Goal: Communication & Community: Share content

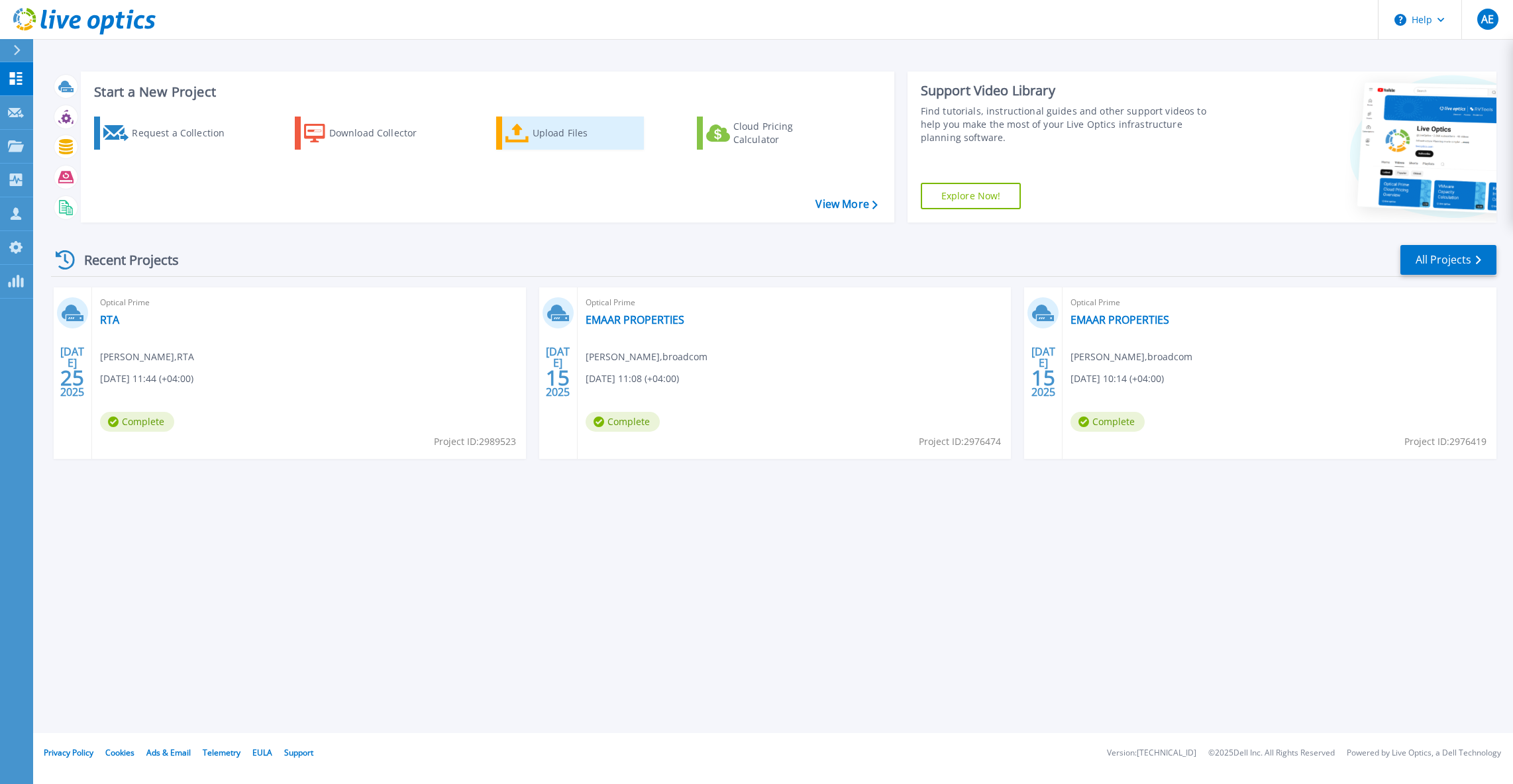
click at [565, 139] on div "Upload Files" at bounding box center [586, 133] width 106 height 27
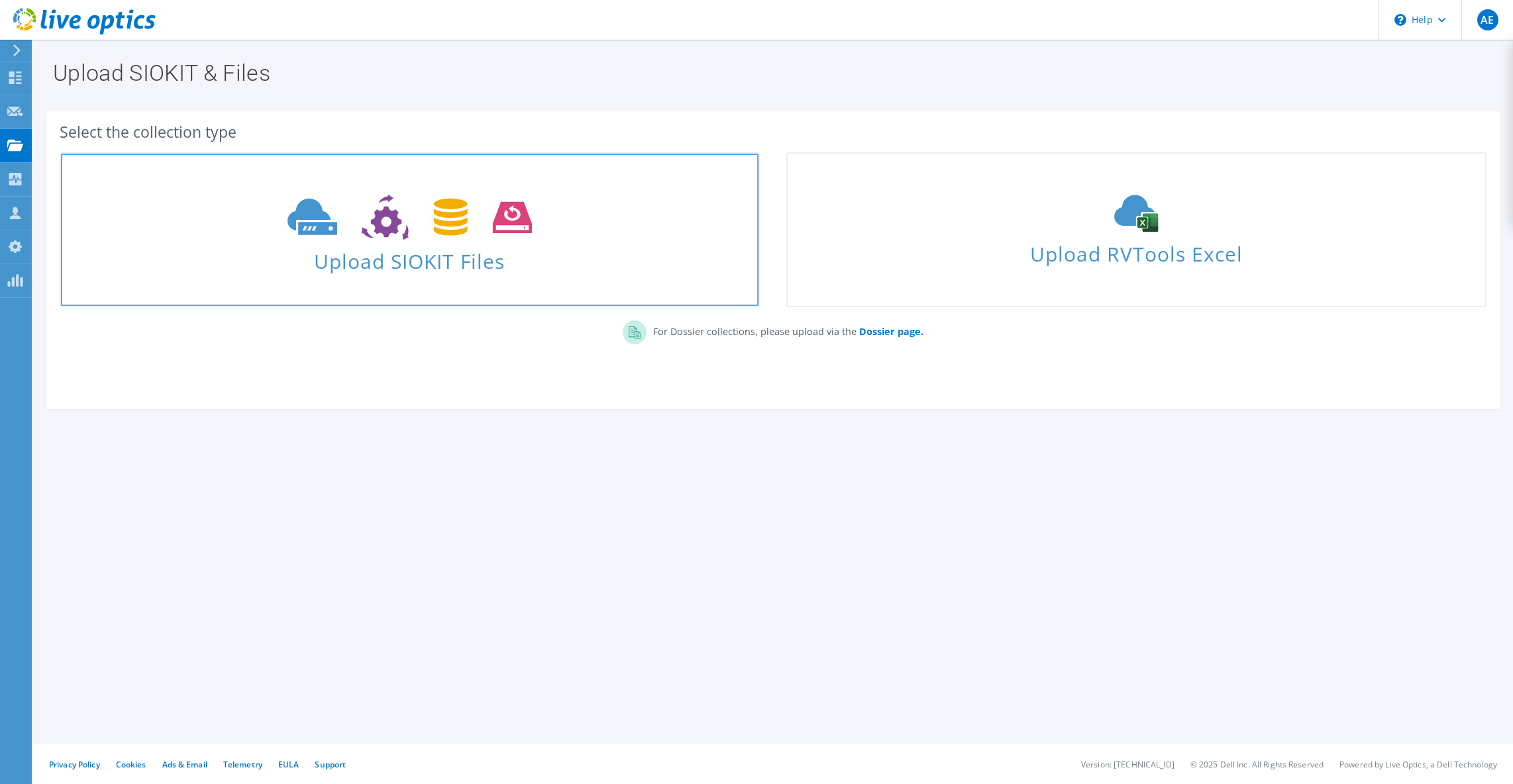
click at [446, 233] on use at bounding box center [410, 217] width 245 height 45
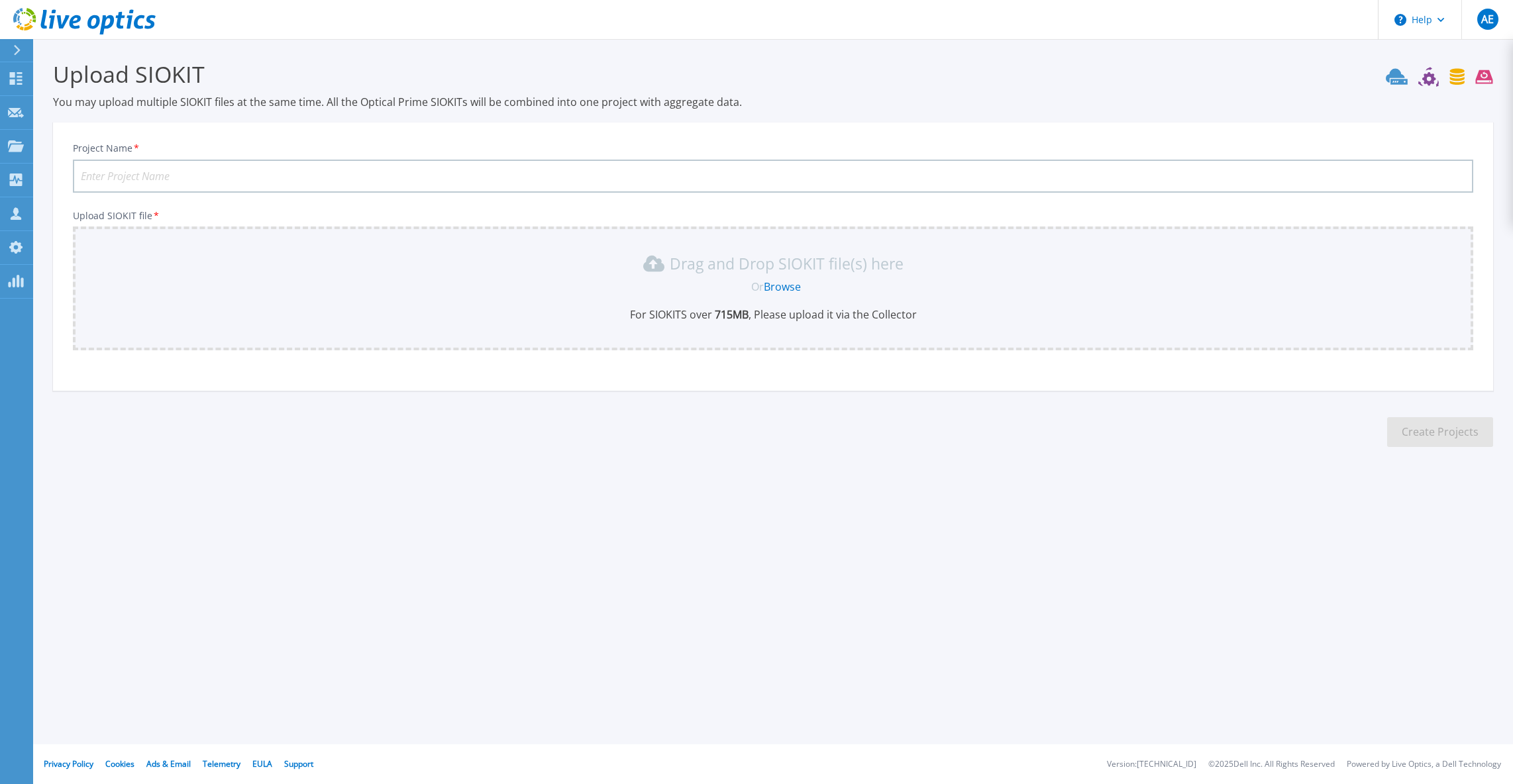
click at [783, 286] on link "Browse" at bounding box center [782, 286] width 37 height 15
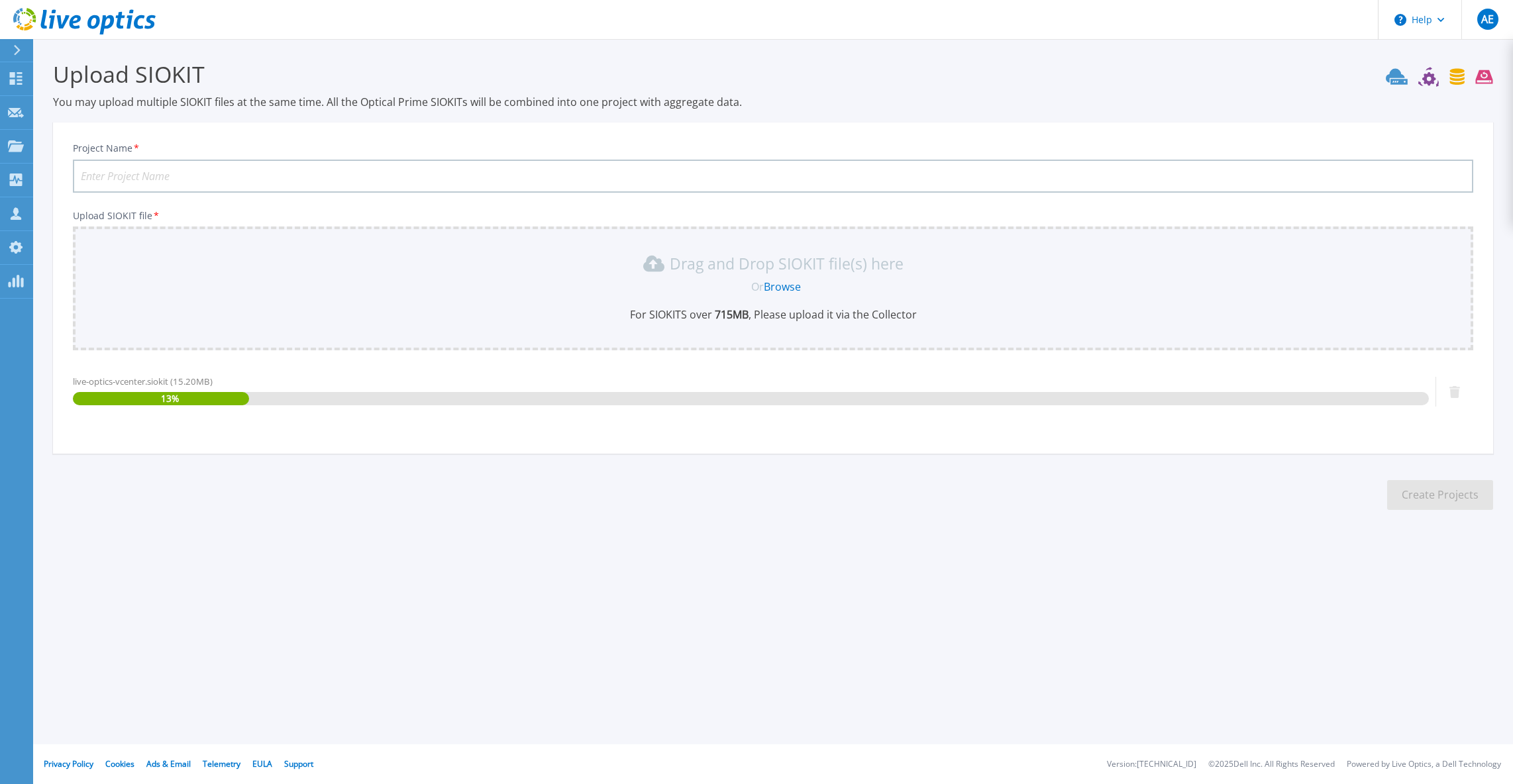
click at [434, 166] on input "Project Name *" at bounding box center [773, 176] width 1401 height 33
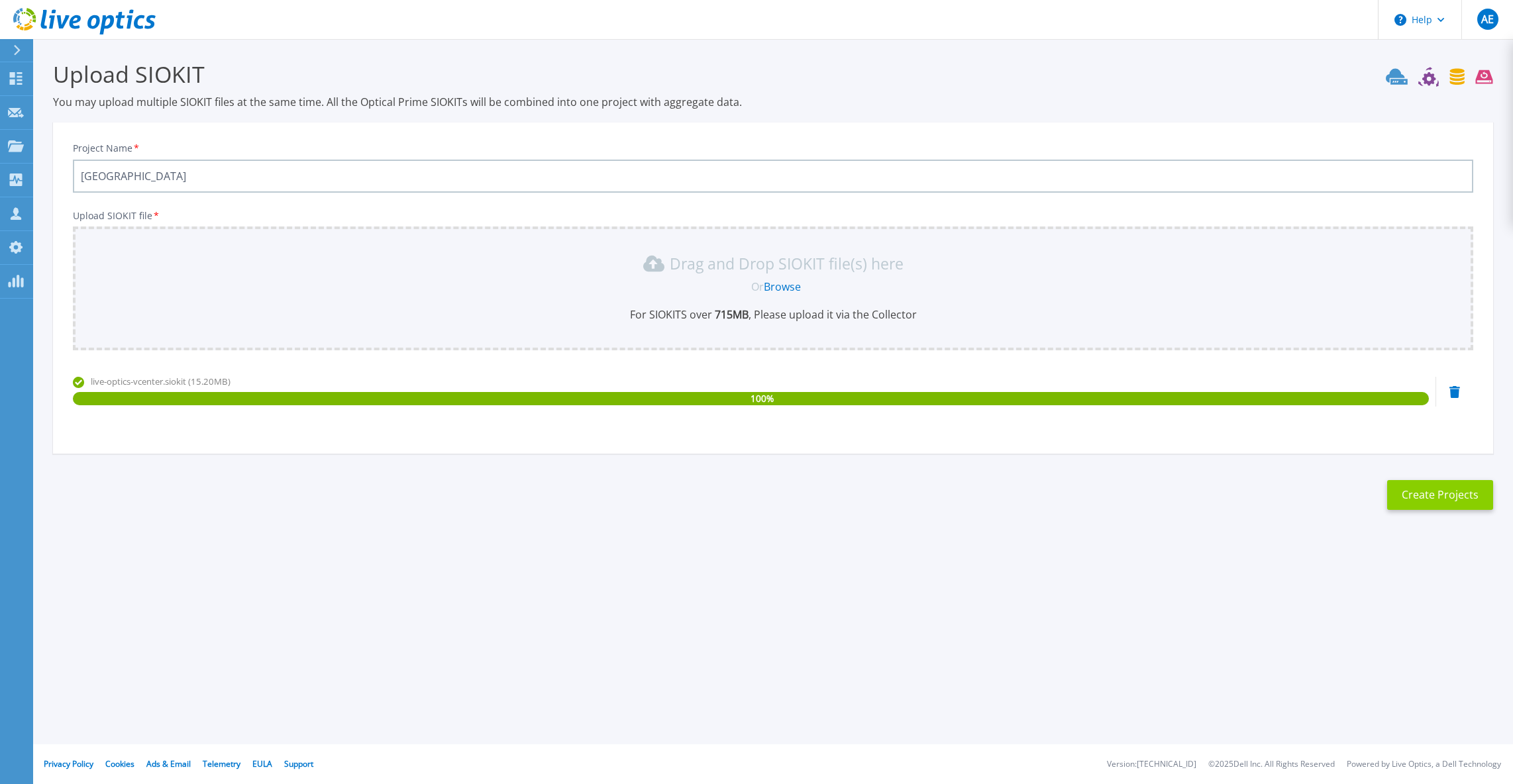
type input "[GEOGRAPHIC_DATA]"
click at [1433, 497] on button "Create Projects" at bounding box center [1440, 495] width 106 height 30
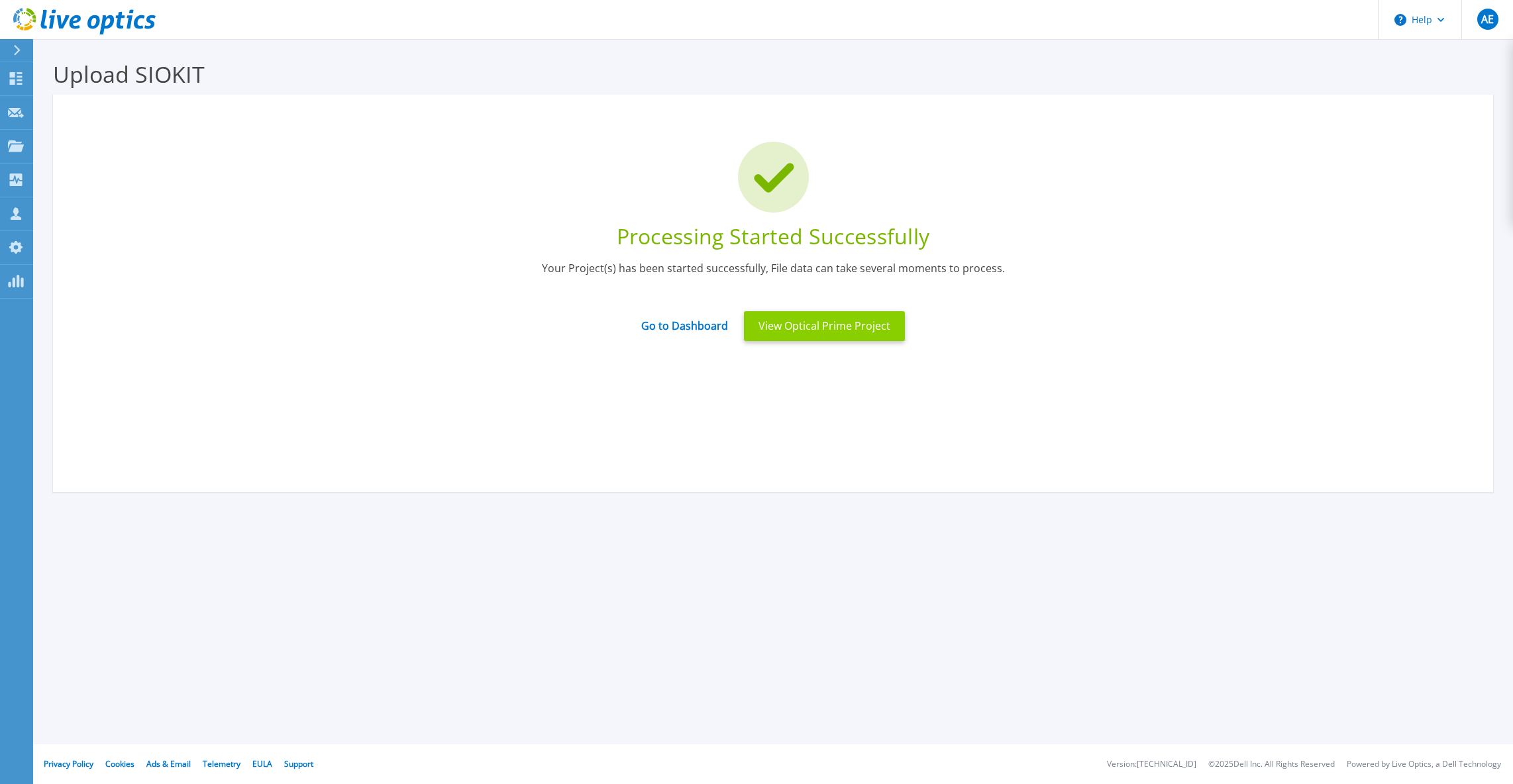
click at [800, 331] on button "View Optical Prime Project" at bounding box center [824, 326] width 161 height 30
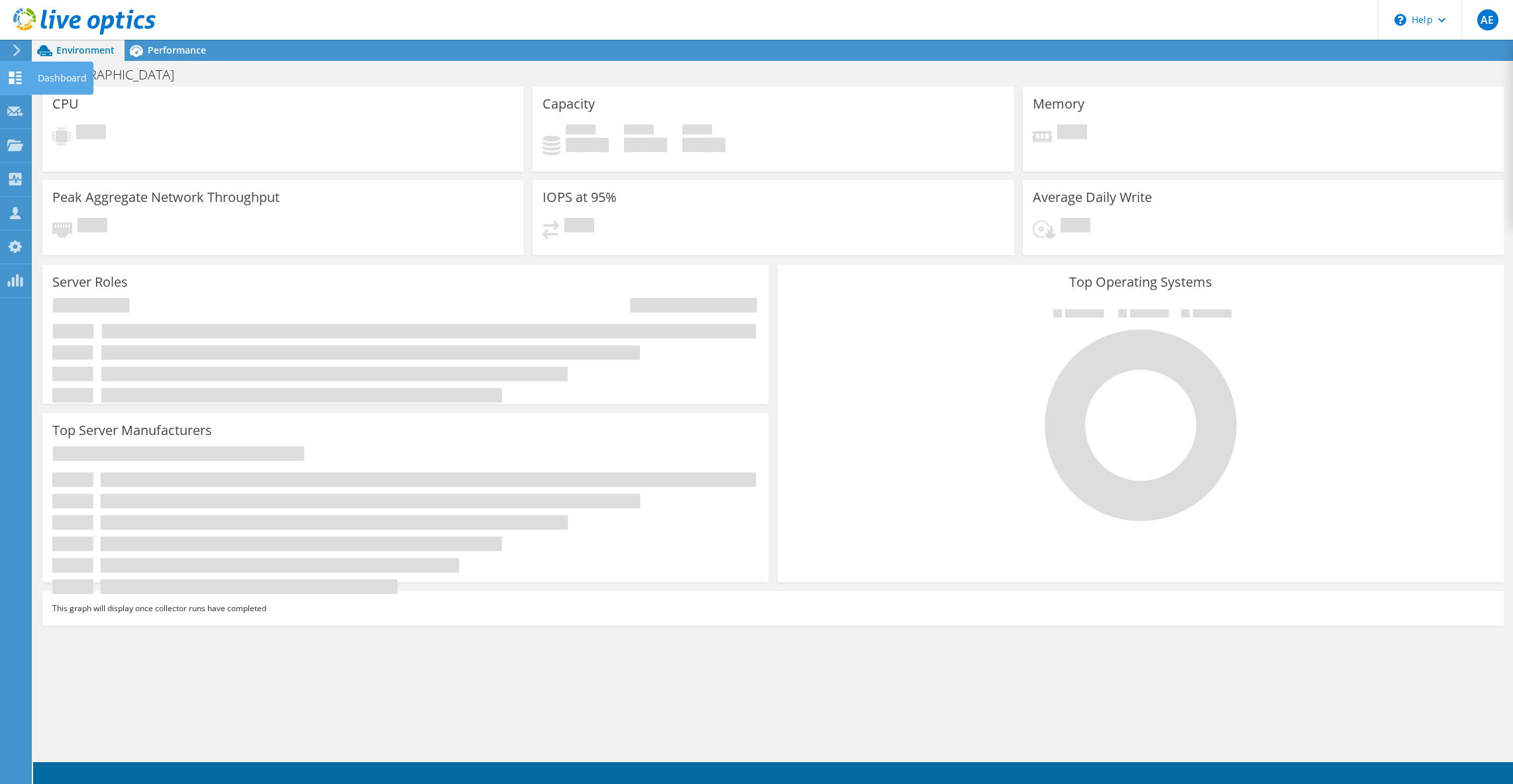
click at [42, 77] on div "Dashboard" at bounding box center [62, 78] width 62 height 33
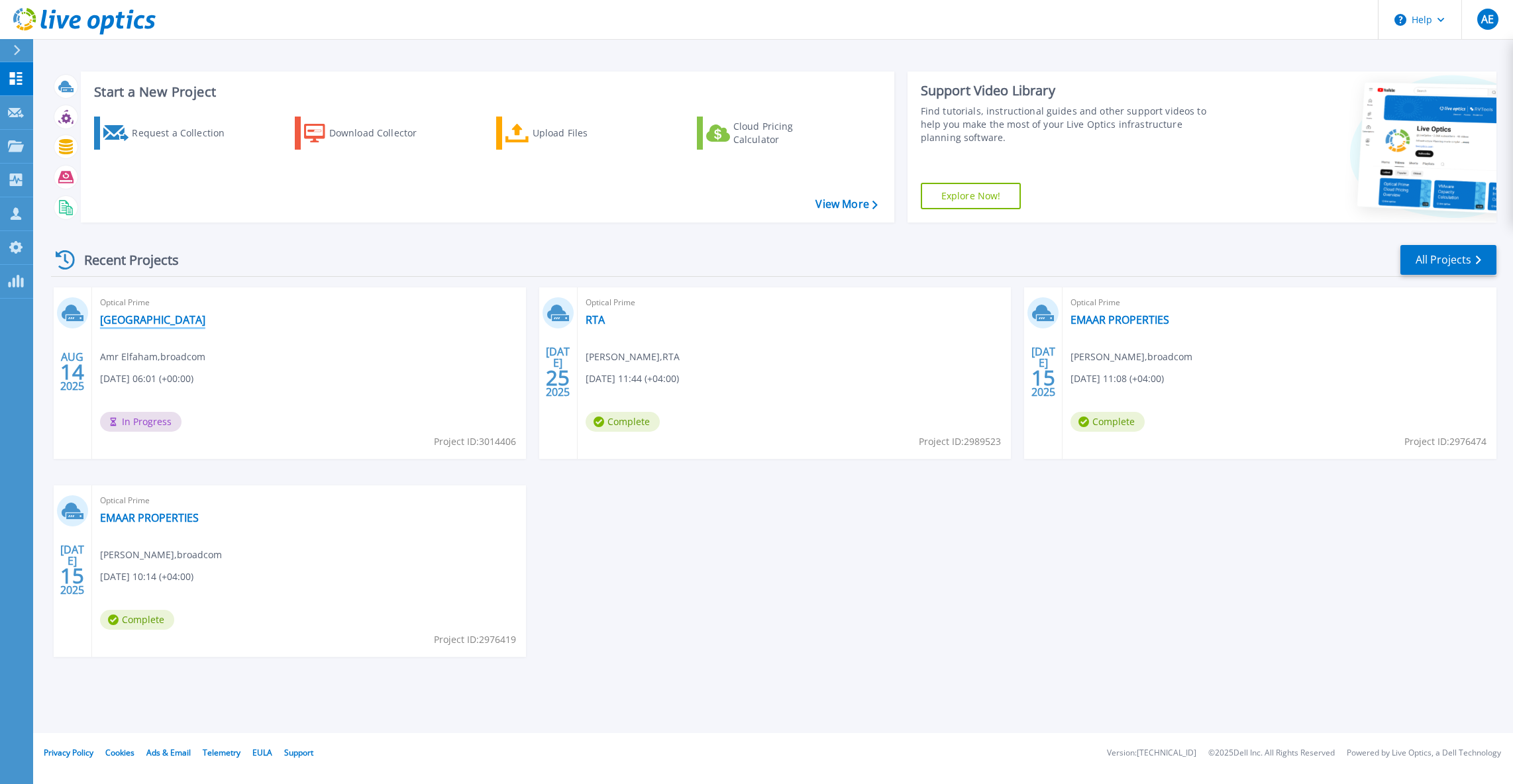
click at [157, 314] on link "[GEOGRAPHIC_DATA]" at bounding box center [152, 319] width 105 height 13
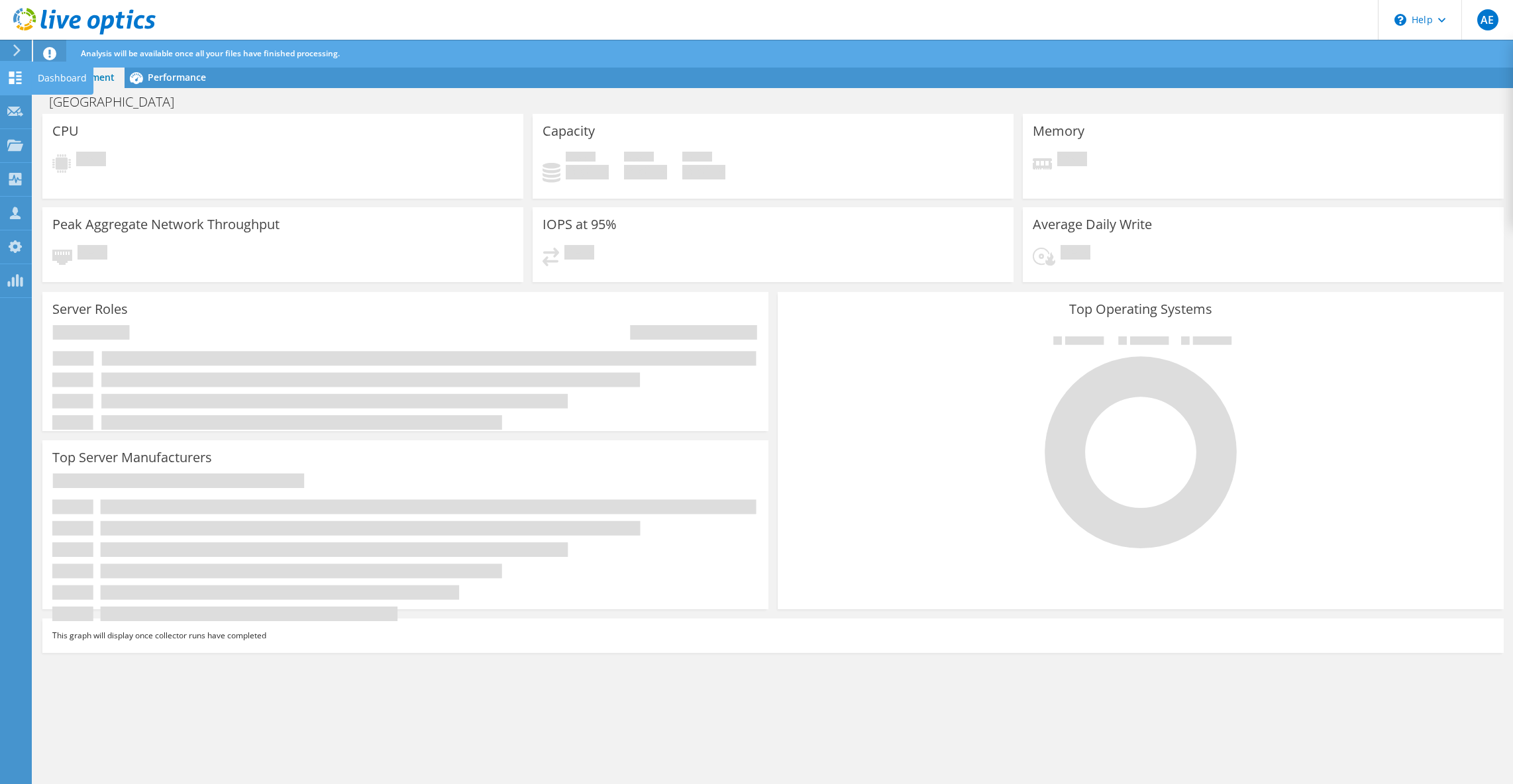
click at [18, 80] on use at bounding box center [15, 78] width 13 height 13
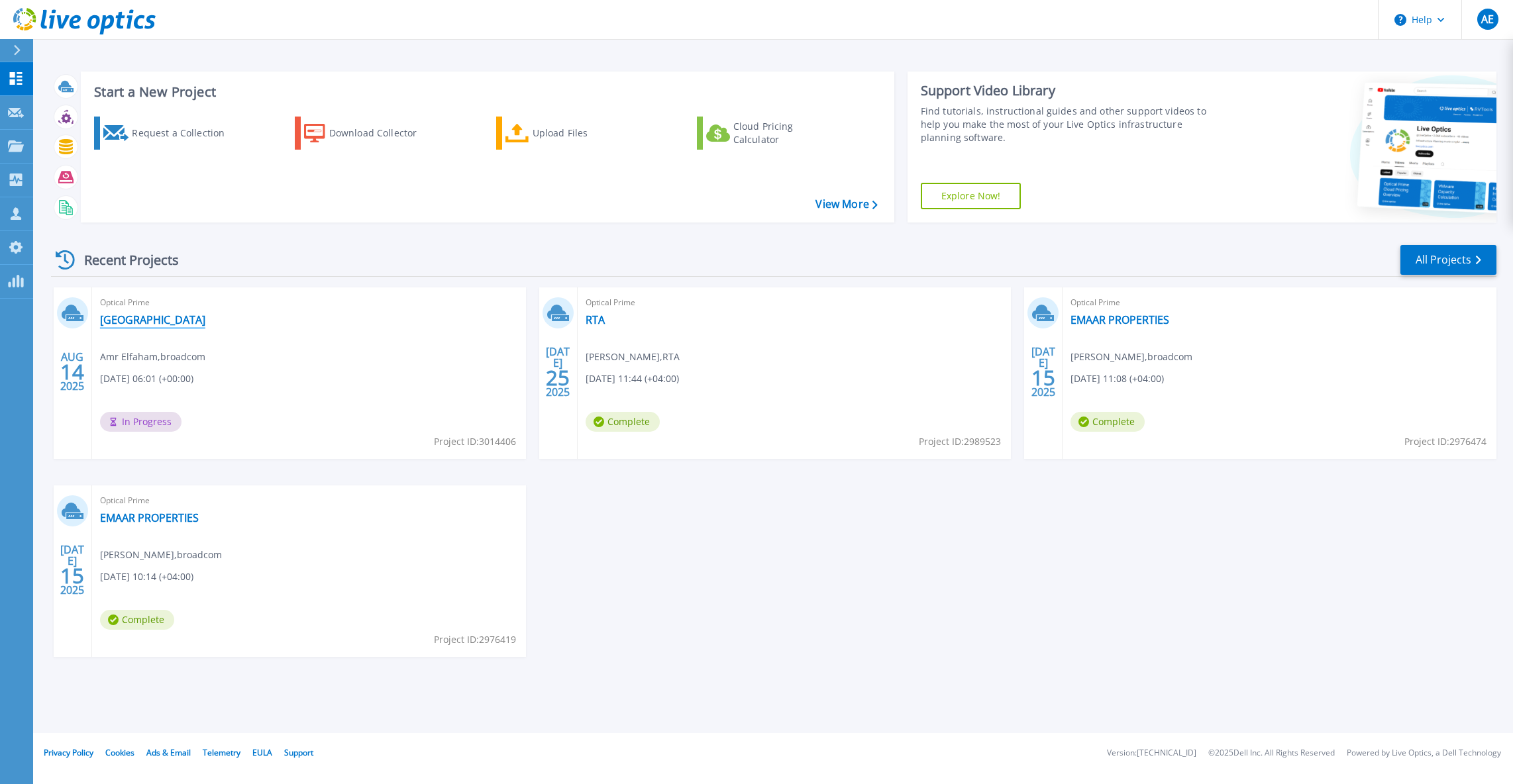
click at [174, 321] on link "[GEOGRAPHIC_DATA]" at bounding box center [152, 319] width 105 height 13
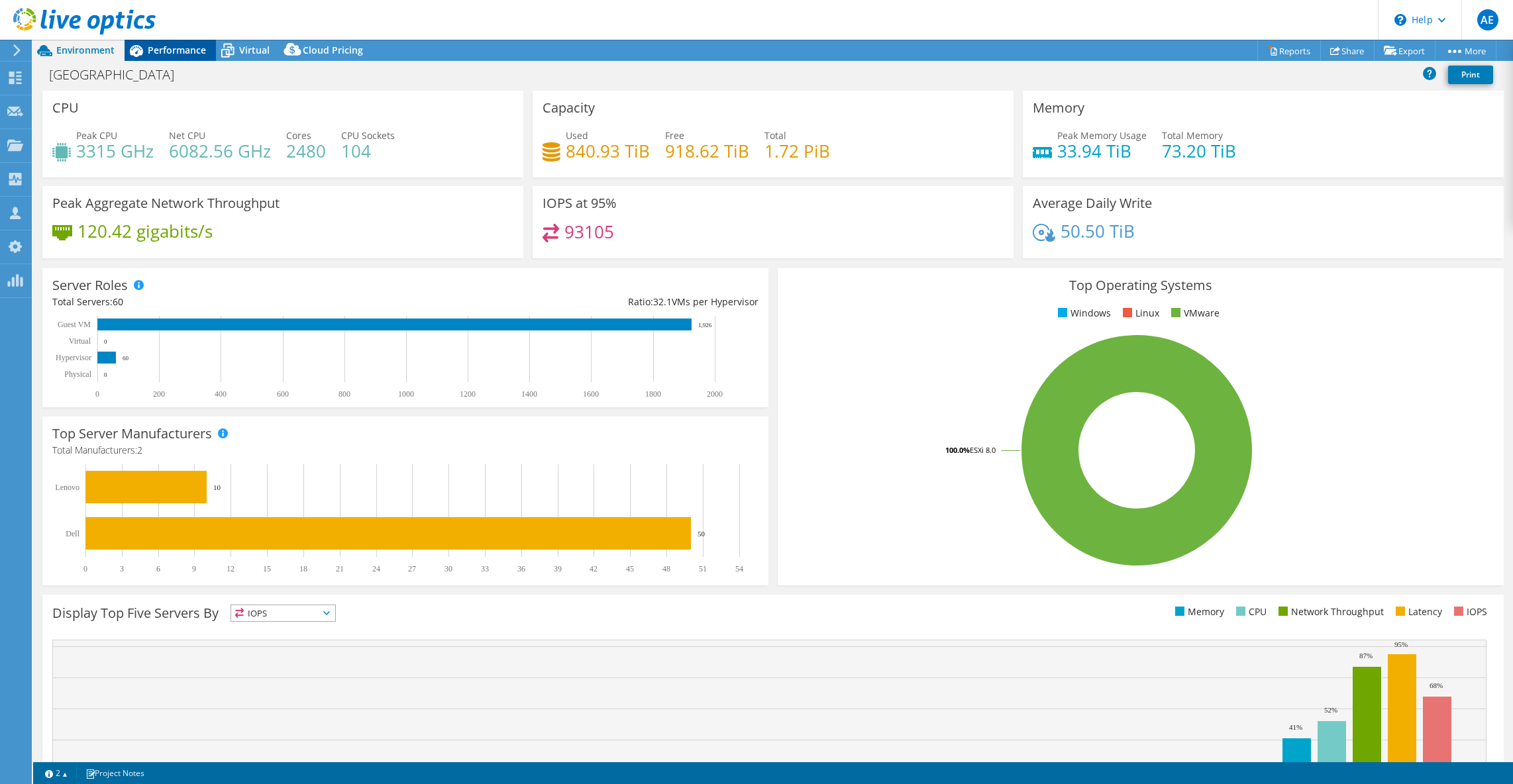
select select "USD"
click at [165, 43] on div "Performance" at bounding box center [170, 50] width 92 height 21
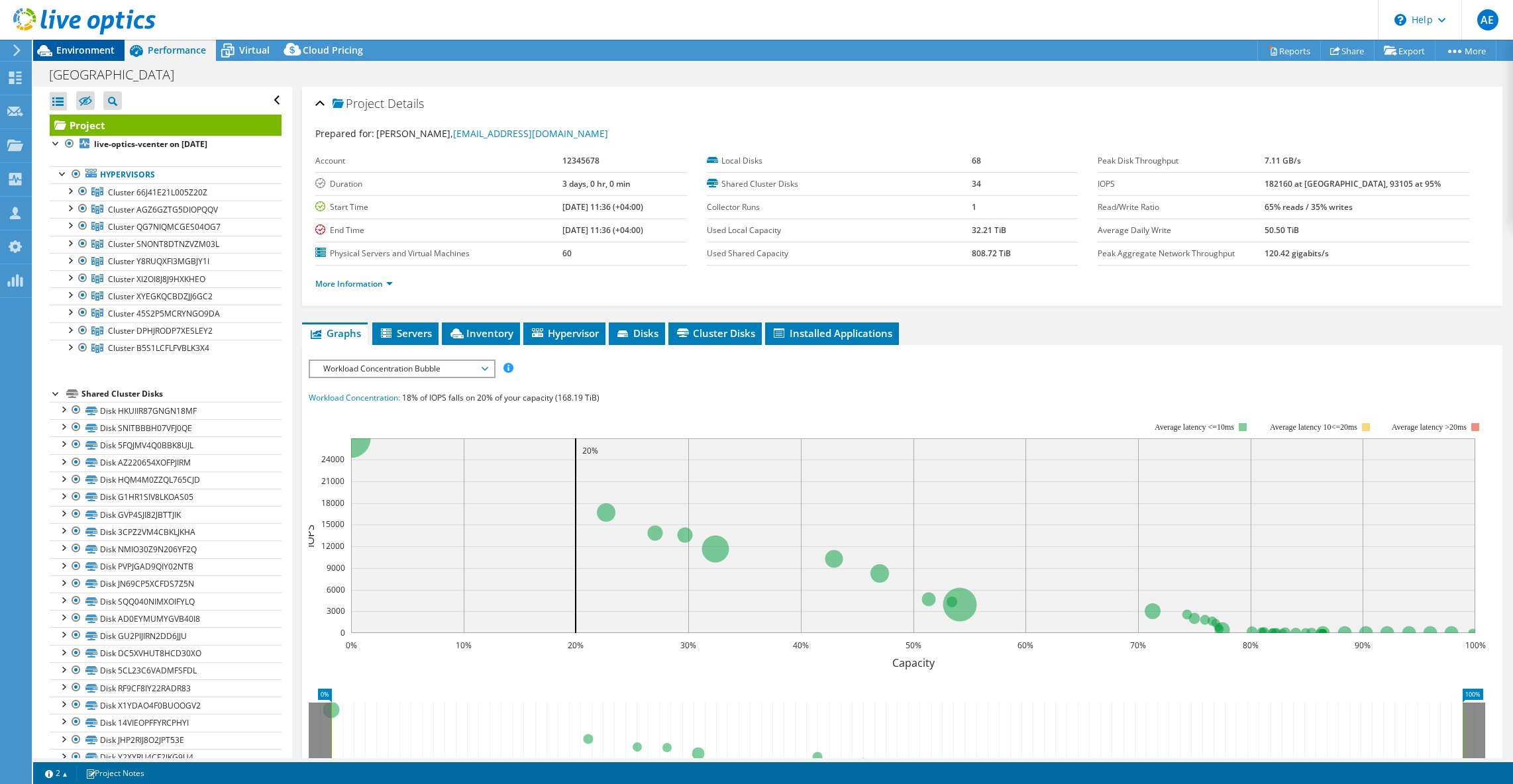
click at [92, 51] on span "Environment" at bounding box center [86, 50] width 58 height 13
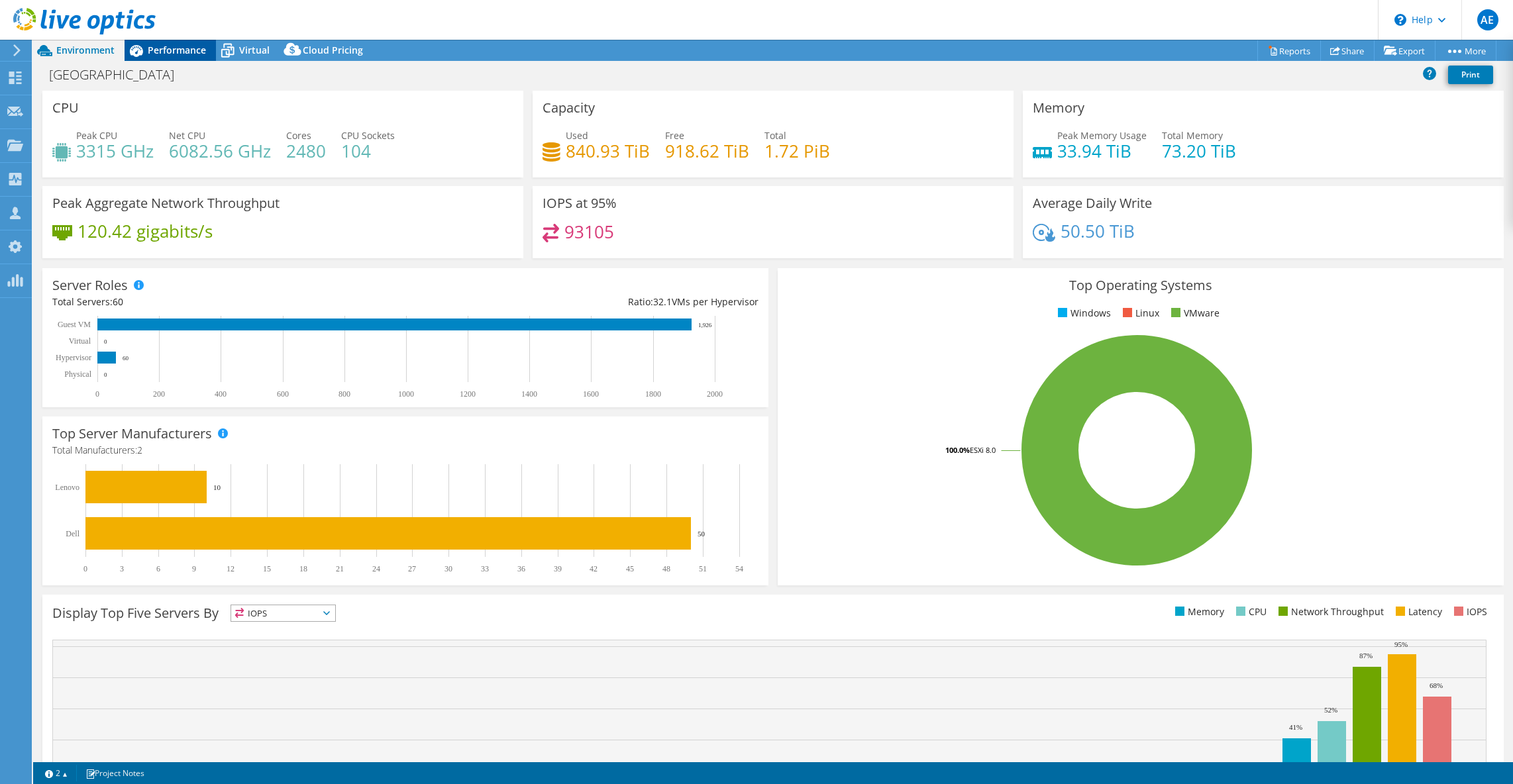
click at [167, 56] on span "Performance" at bounding box center [177, 50] width 58 height 13
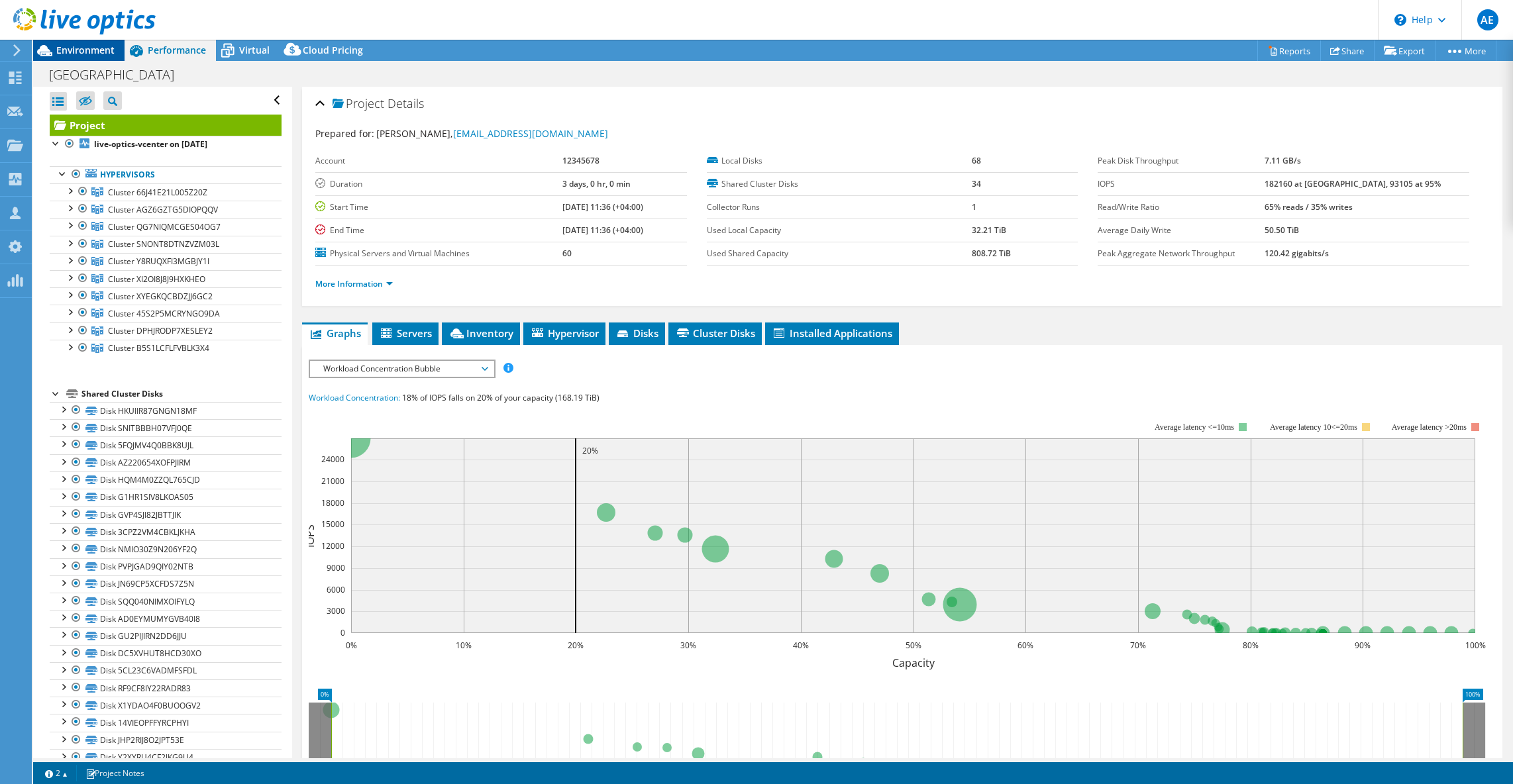
click at [98, 57] on div "Environment" at bounding box center [79, 50] width 92 height 21
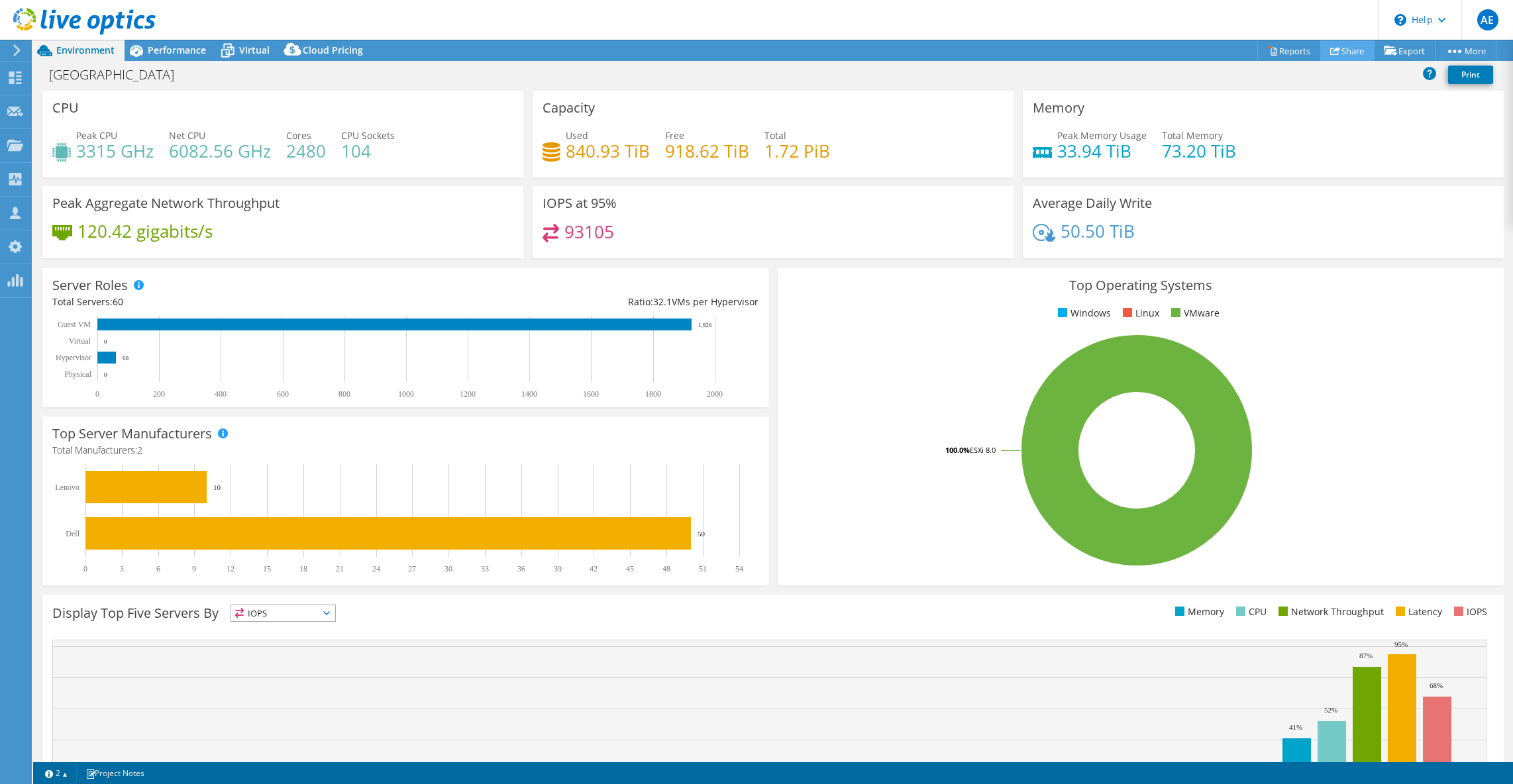
click at [1347, 47] on link "Share" at bounding box center [1348, 50] width 55 height 21
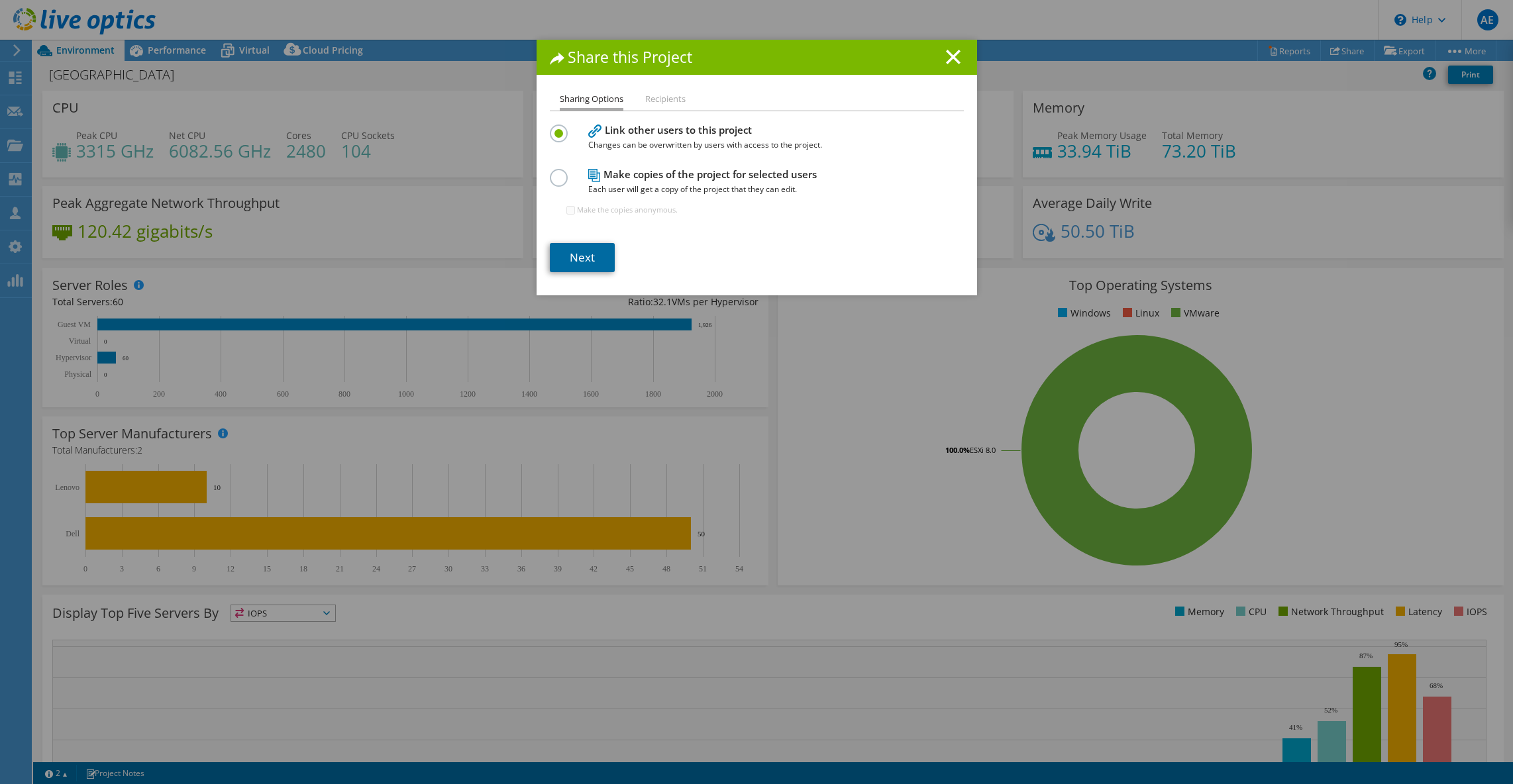
click at [587, 254] on link "Next" at bounding box center [582, 257] width 65 height 29
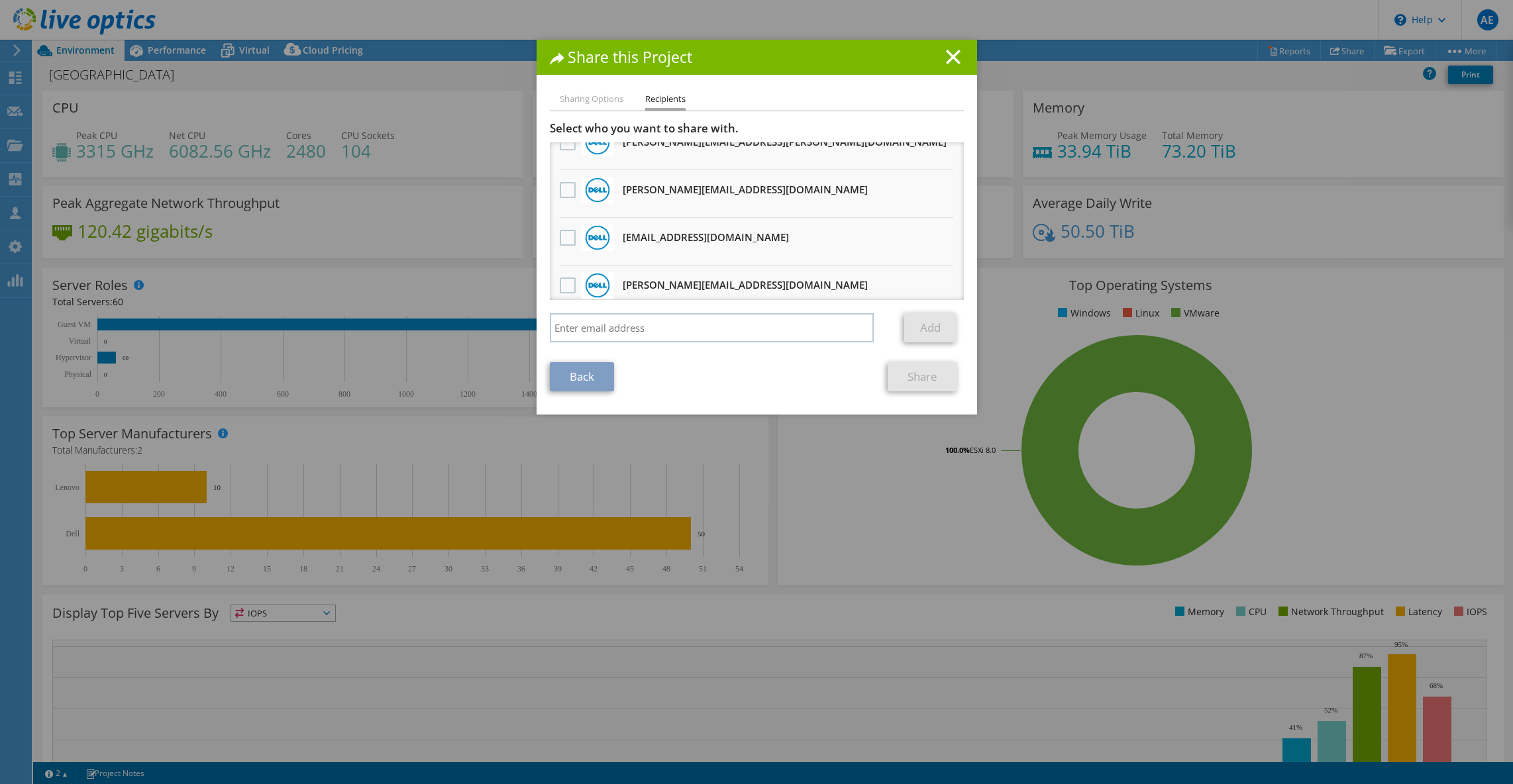
scroll to position [69, 0]
click at [660, 333] on input "search" at bounding box center [712, 327] width 325 height 29
paste input "ali-ahmad.jabbar@broadcom.com"
type input "ali-ahmad.jabbar@broadcom.com"
click at [937, 323] on link "Add" at bounding box center [930, 327] width 52 height 29
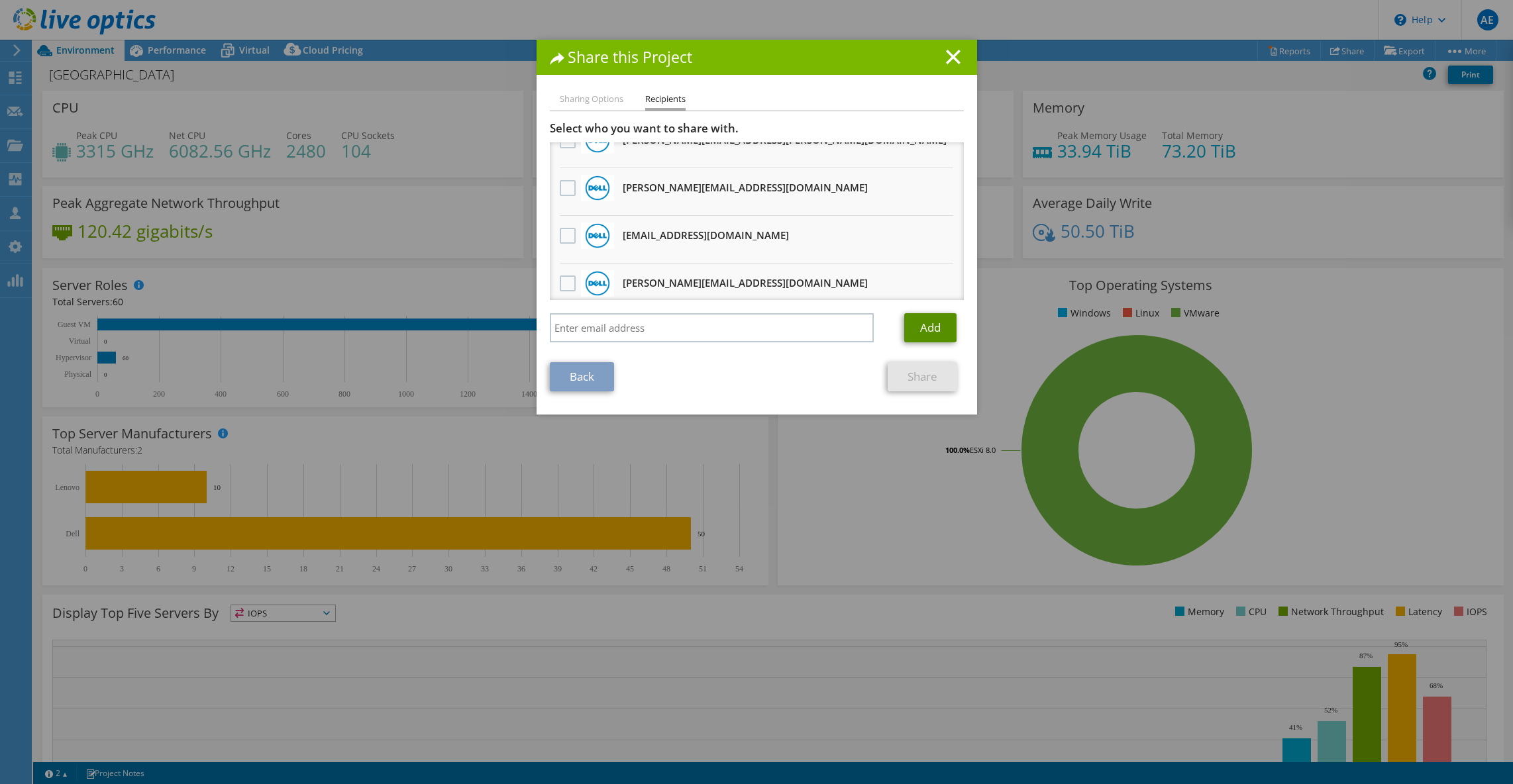
scroll to position [117, 0]
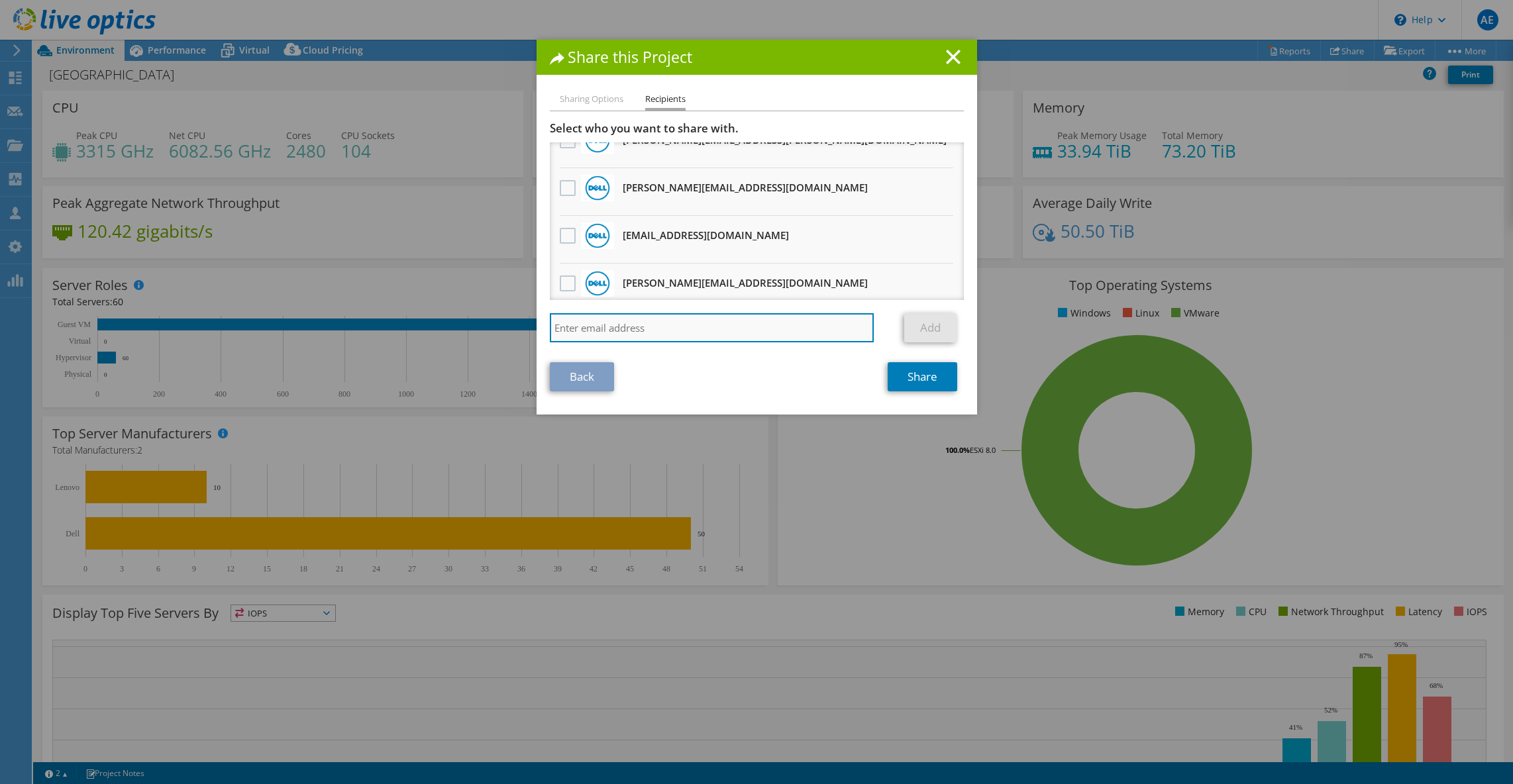
click at [681, 333] on input "search" at bounding box center [712, 327] width 325 height 29
paste input "quinton.coelho@broadcom.com"
type input "quinton.coelho@broadcom.com"
click at [937, 323] on link "Add" at bounding box center [930, 327] width 52 height 29
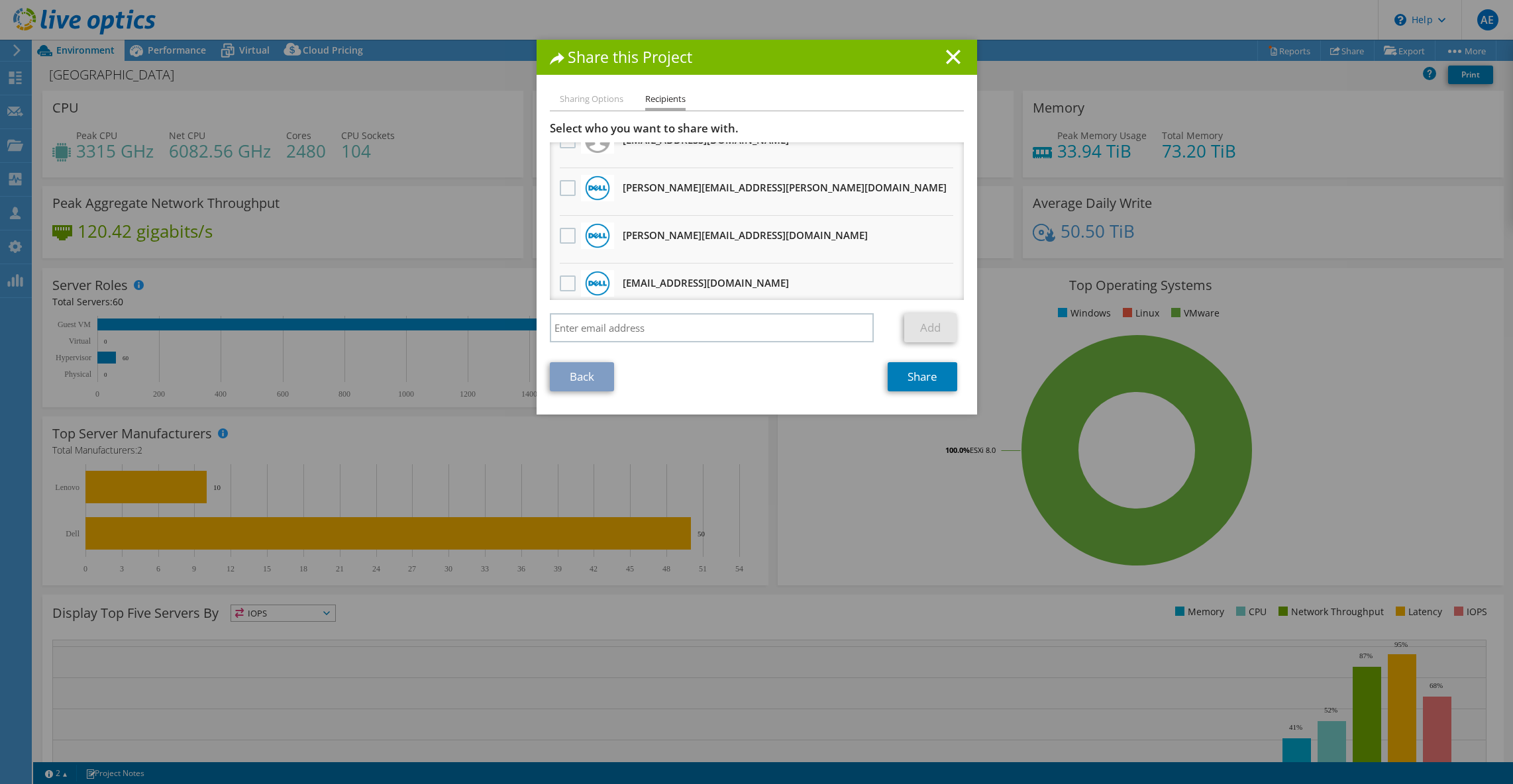
scroll to position [165, 0]
click at [937, 372] on link "Share" at bounding box center [922, 377] width 69 height 29
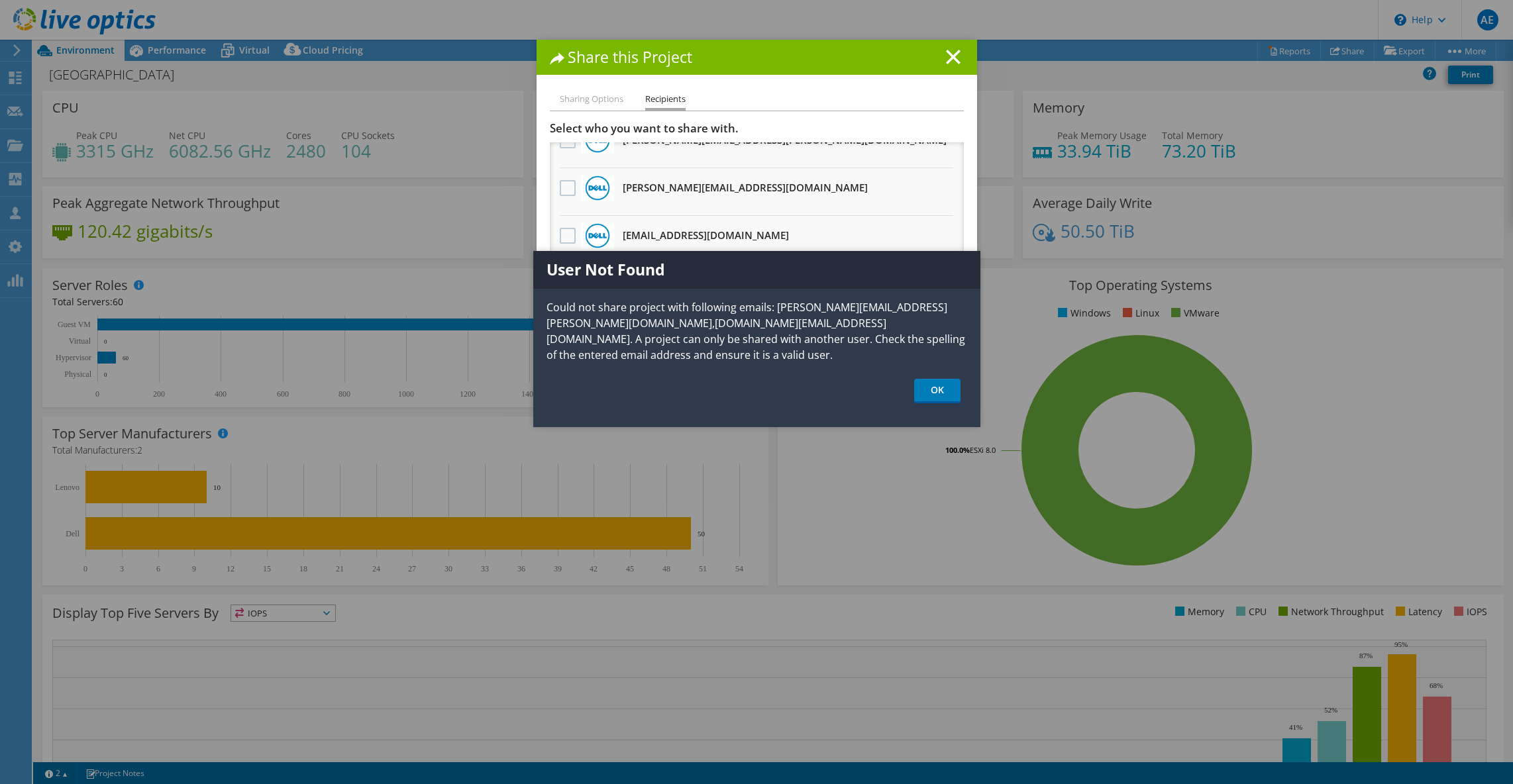
click at [934, 387] on div "User Not Found Could not share project with following emails: quinton.coelho@br…" at bounding box center [757, 339] width 447 height 176
click at [939, 380] on link "OK" at bounding box center [937, 391] width 46 height 25
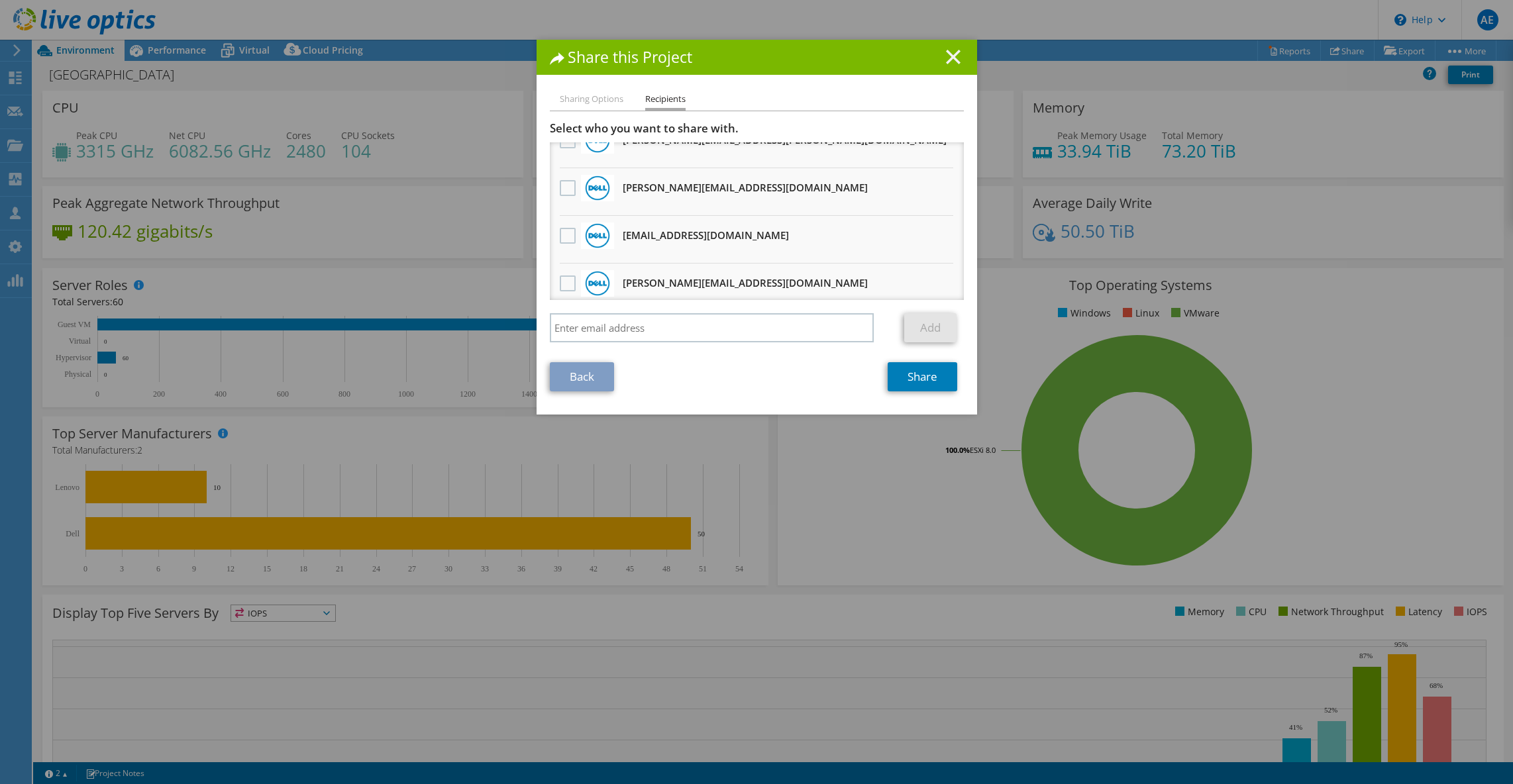
click at [956, 54] on line at bounding box center [953, 56] width 13 height 13
